Goal: Browse casually

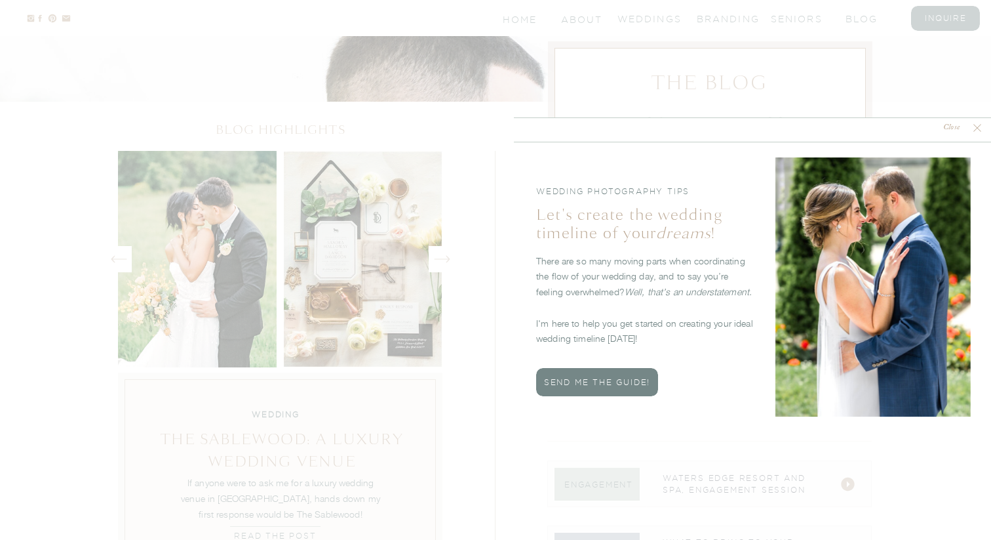
scroll to position [4249, 0]
click at [742, 125] on icon at bounding box center [977, 127] width 13 height 13
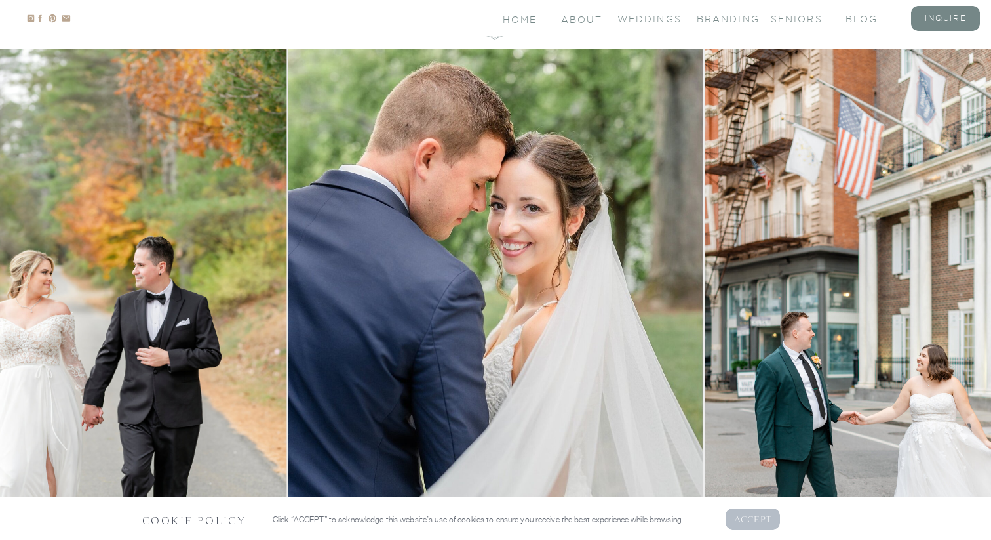
scroll to position [0, 0]
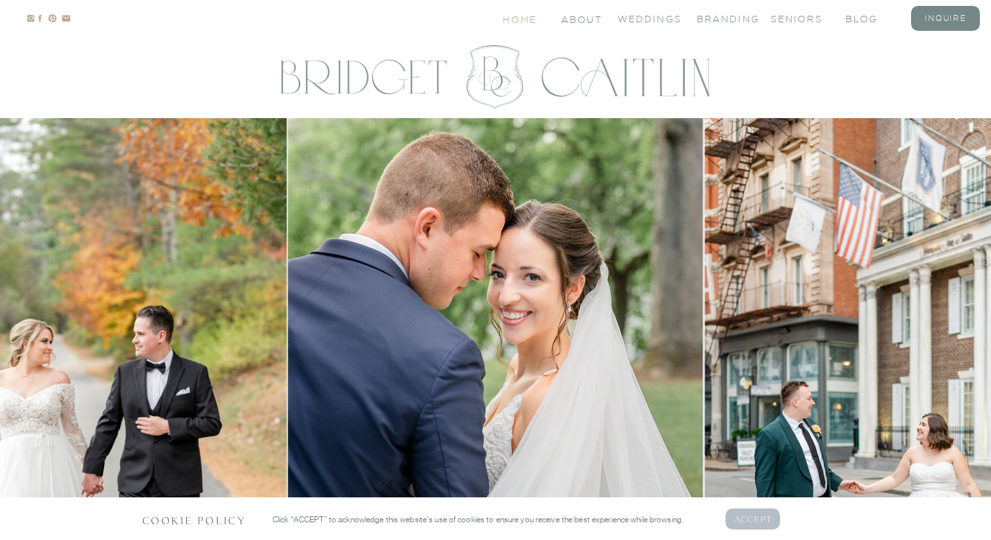
click at [517, 16] on nav "Home" at bounding box center [521, 18] width 36 height 11
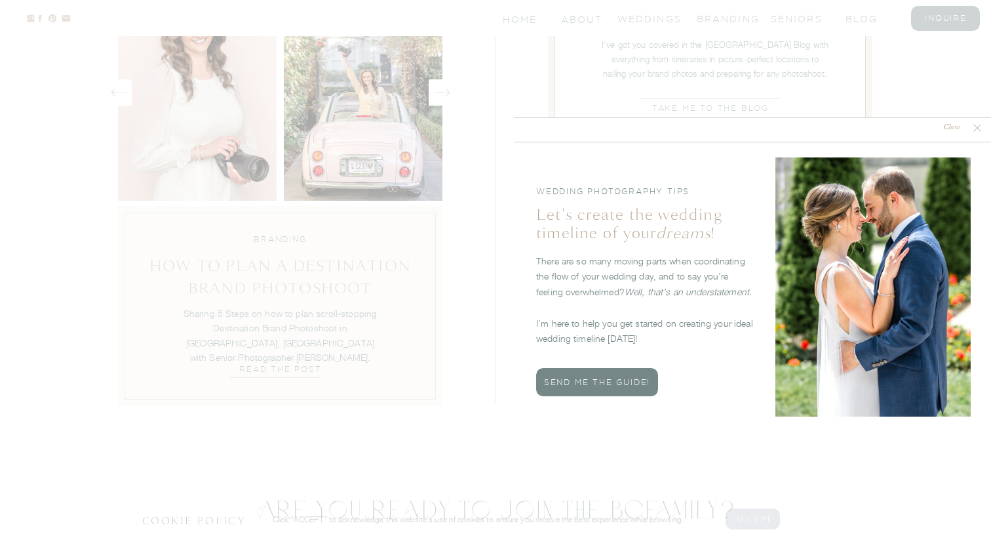
scroll to position [4414, 0]
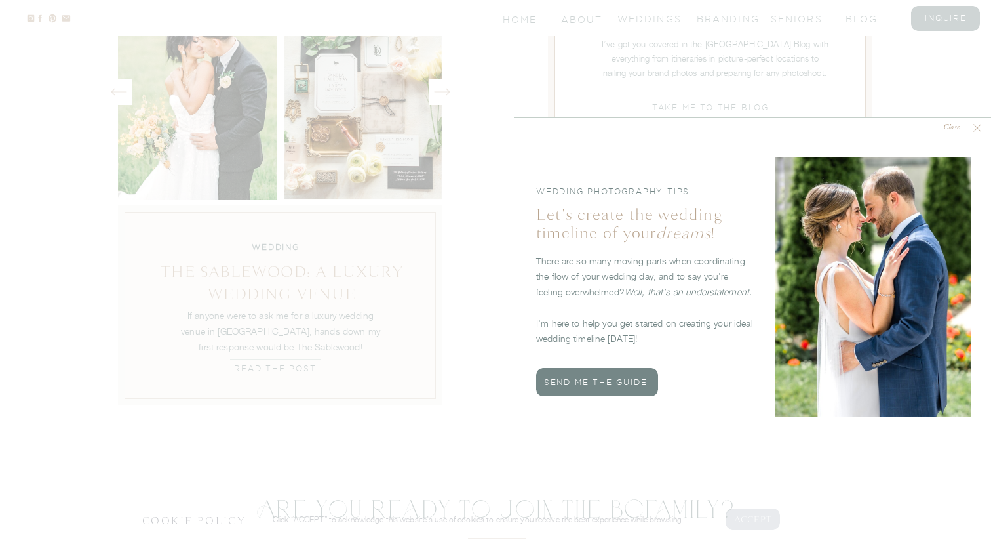
click at [974, 127] on icon at bounding box center [977, 127] width 13 height 13
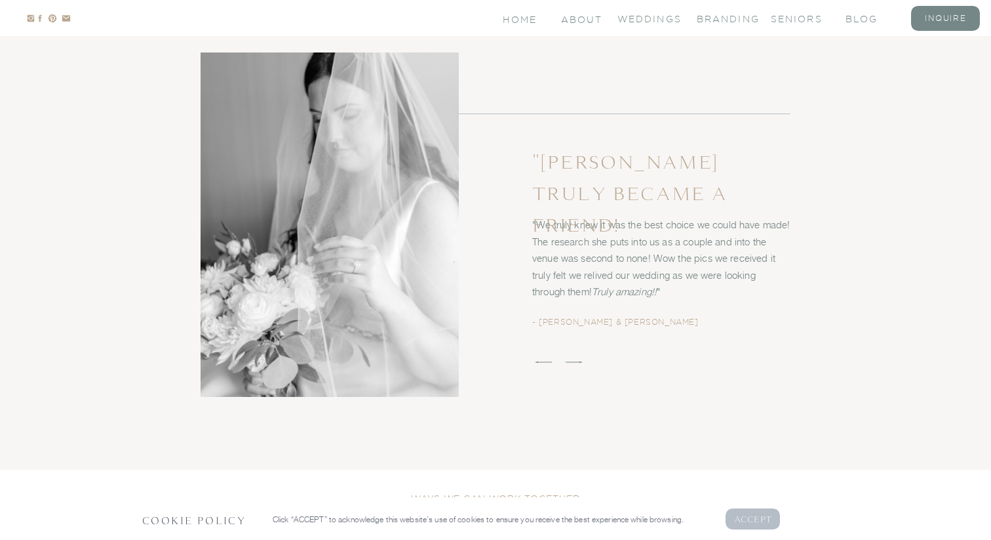
scroll to position [1976, 0]
